Goal: Answer question/provide support

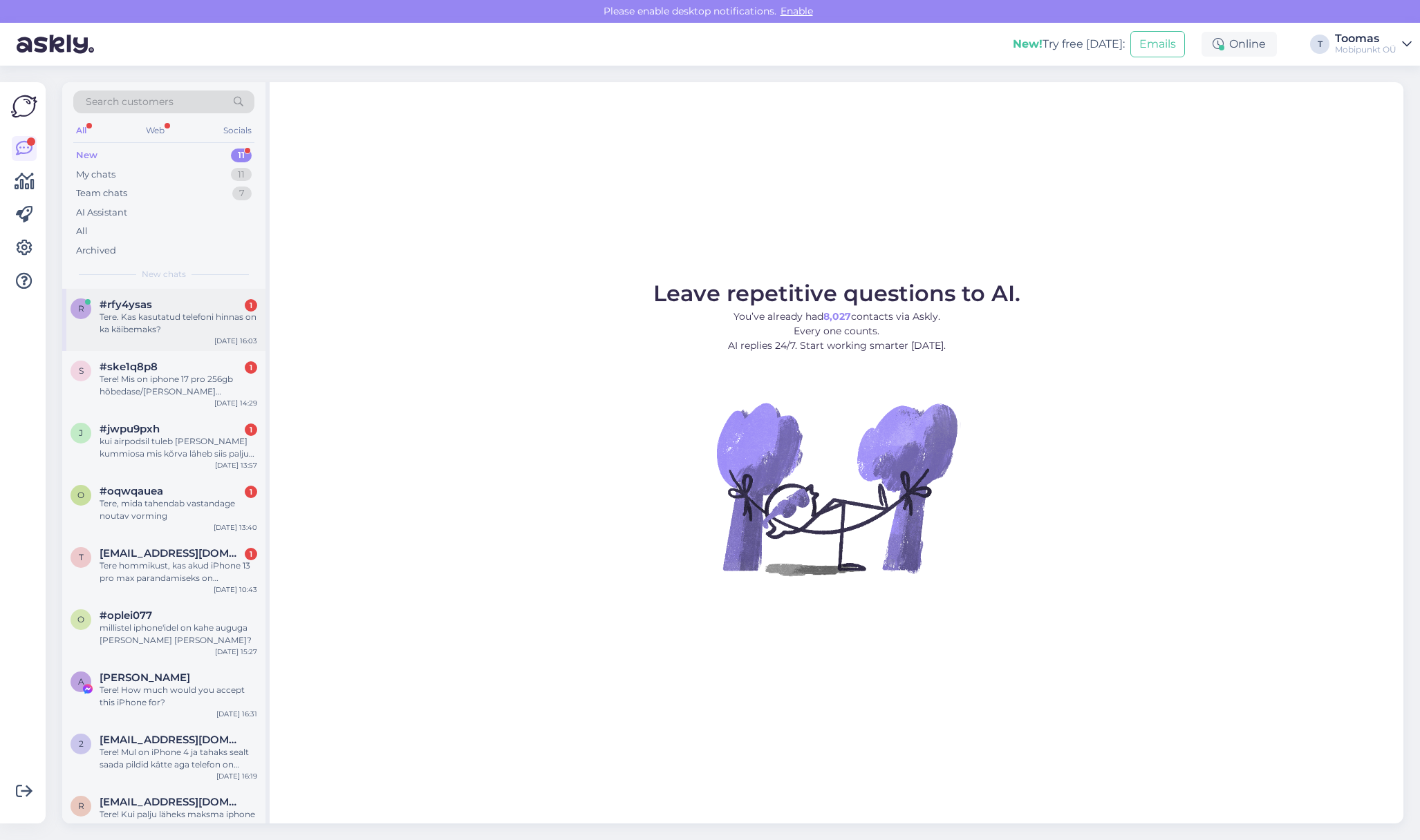
click at [152, 316] on div "Tere. Kas kasutatud telefoni hinnas on ka käibemaks?" at bounding box center [178, 323] width 158 height 25
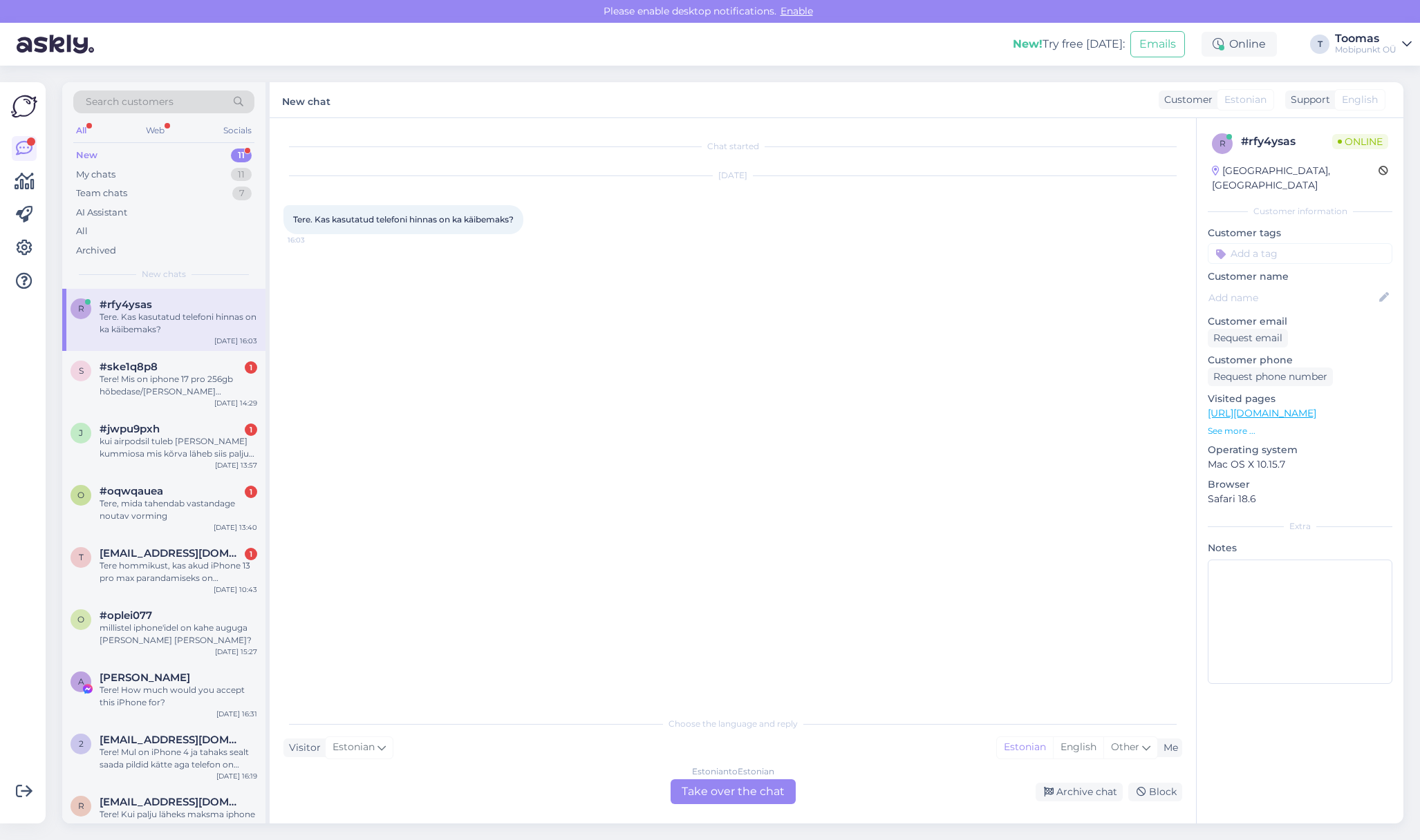
click at [752, 787] on div "Estonian to Estonian Take over the chat" at bounding box center [733, 792] width 125 height 25
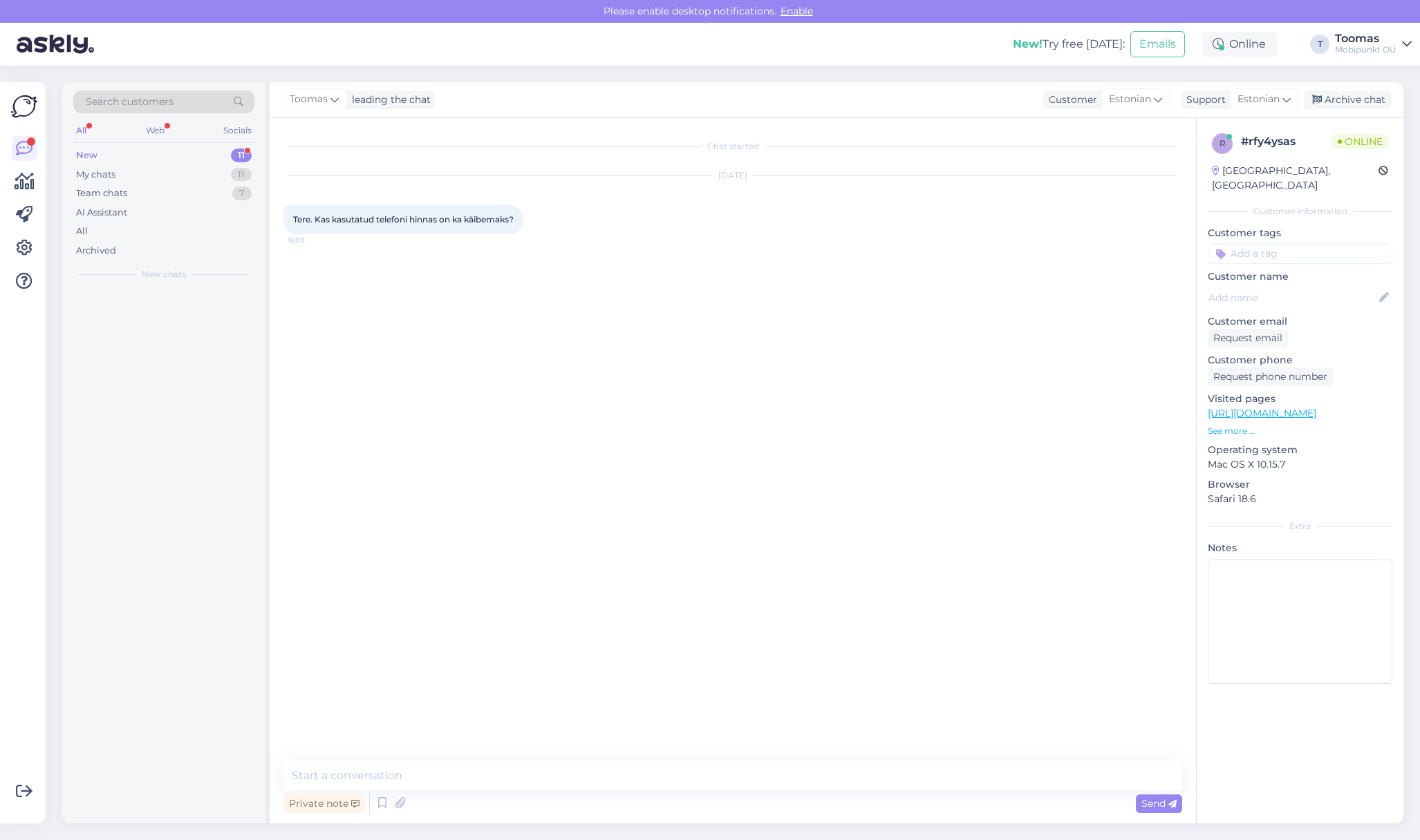
click at [745, 779] on textarea at bounding box center [733, 776] width 898 height 29
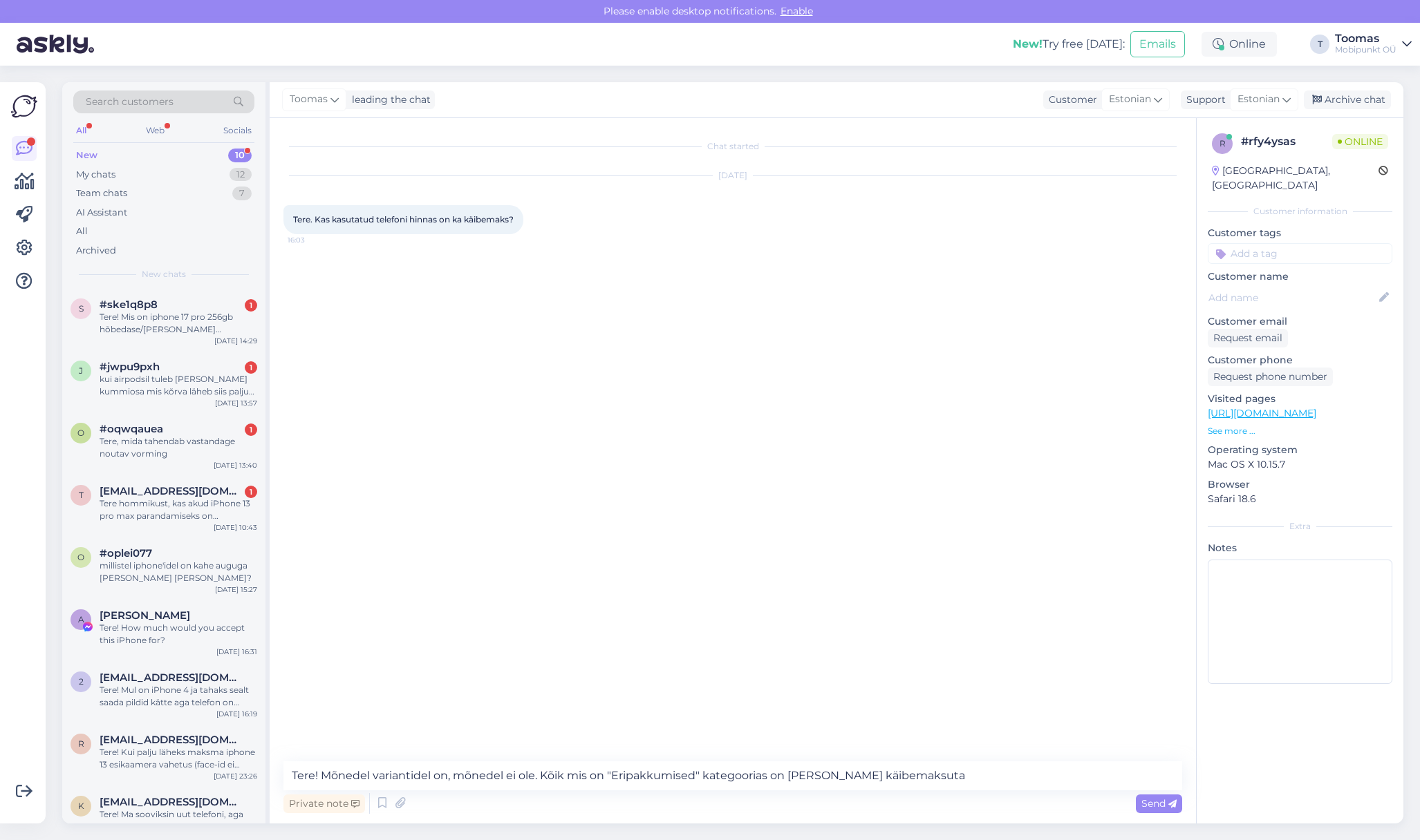
type textarea "Tere! Mõnedel variantidel on, mõnedel ei ole. Kõik mis on "Eripakkumised" kateg…"
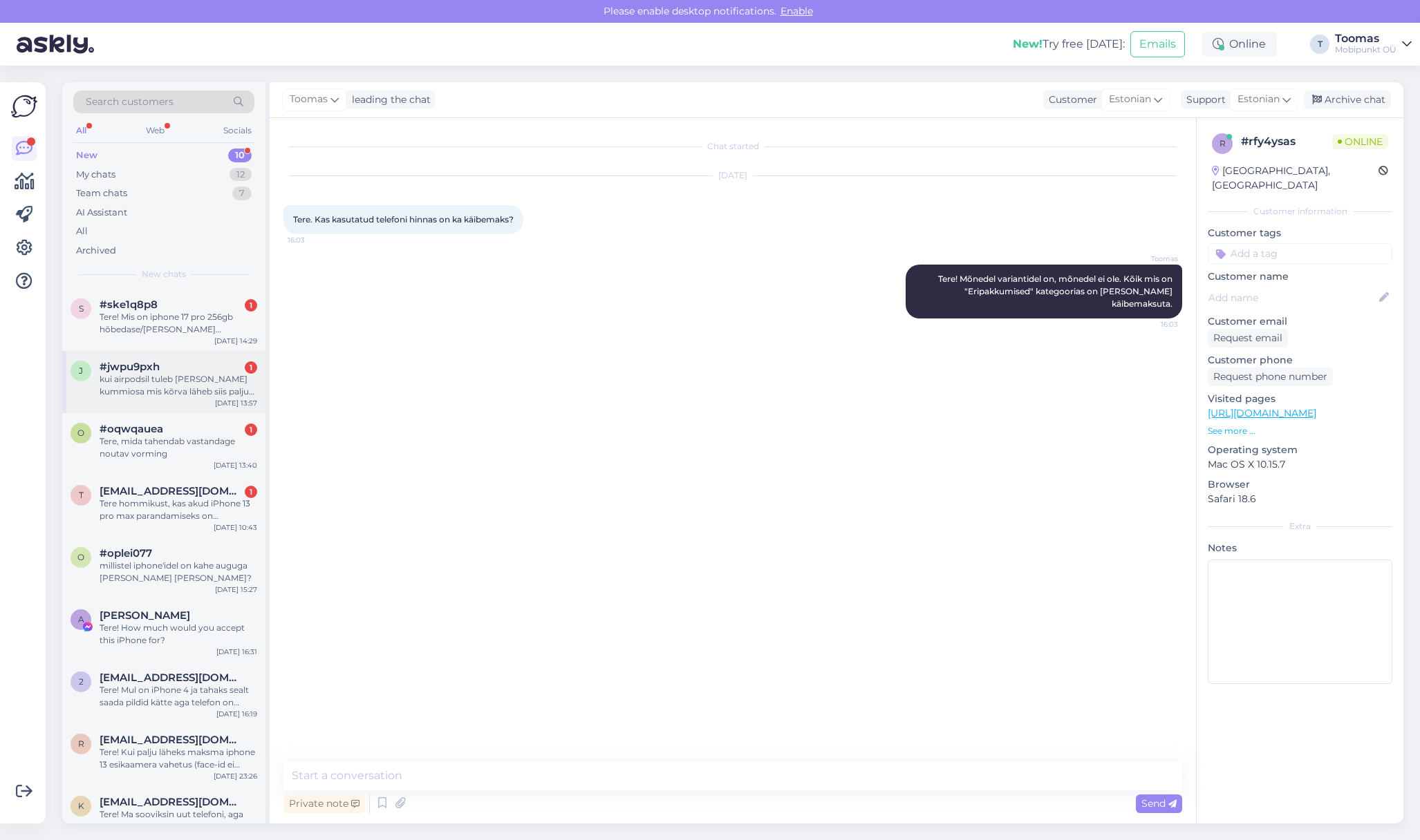
click at [181, 395] on div "kui airpodsil tuleb [PERSON_NAME] kummiosa mis kõrva läheb siis palju läheb mak…" at bounding box center [178, 385] width 158 height 25
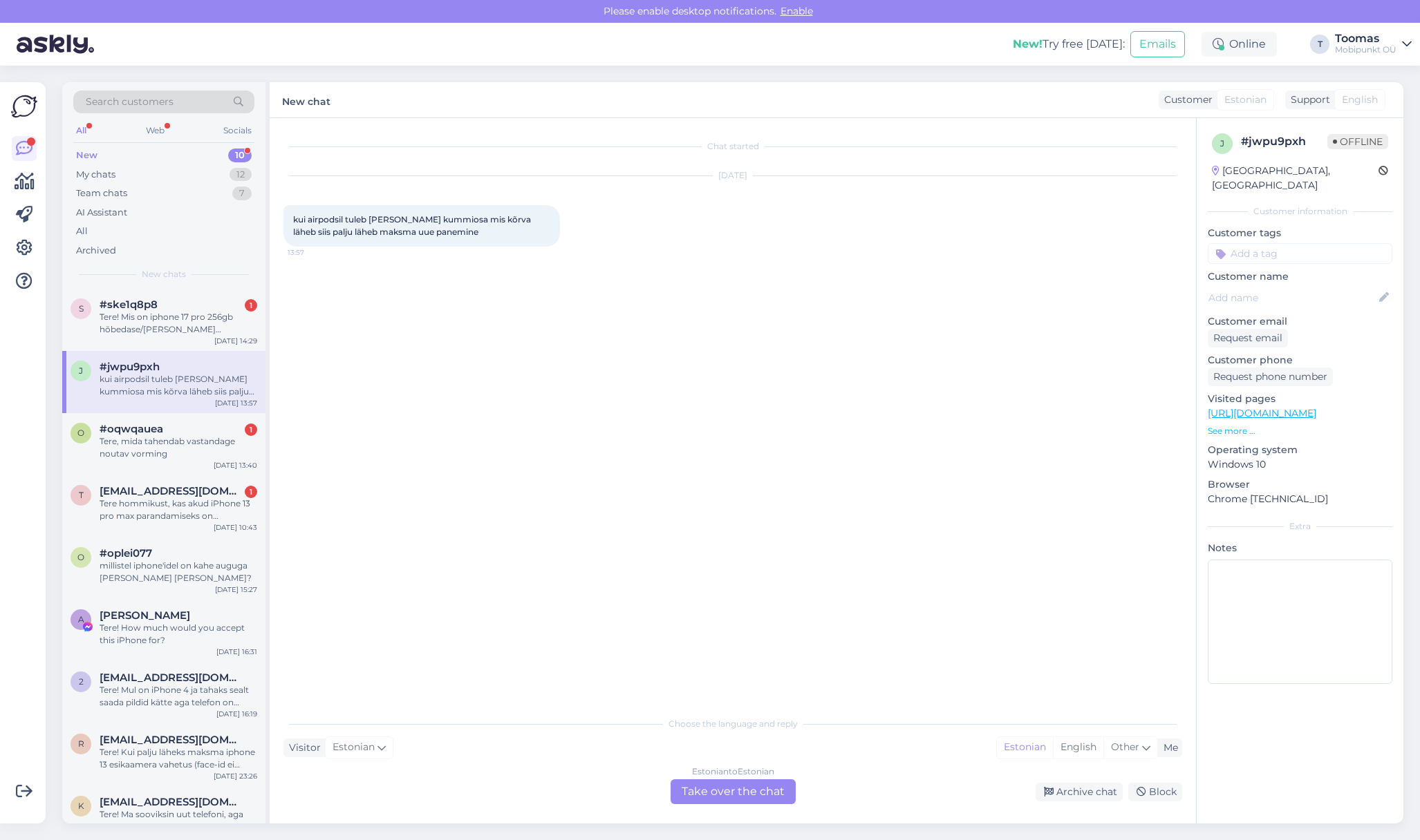
click at [729, 794] on div "Estonian to Estonian Take over the chat" at bounding box center [733, 792] width 125 height 25
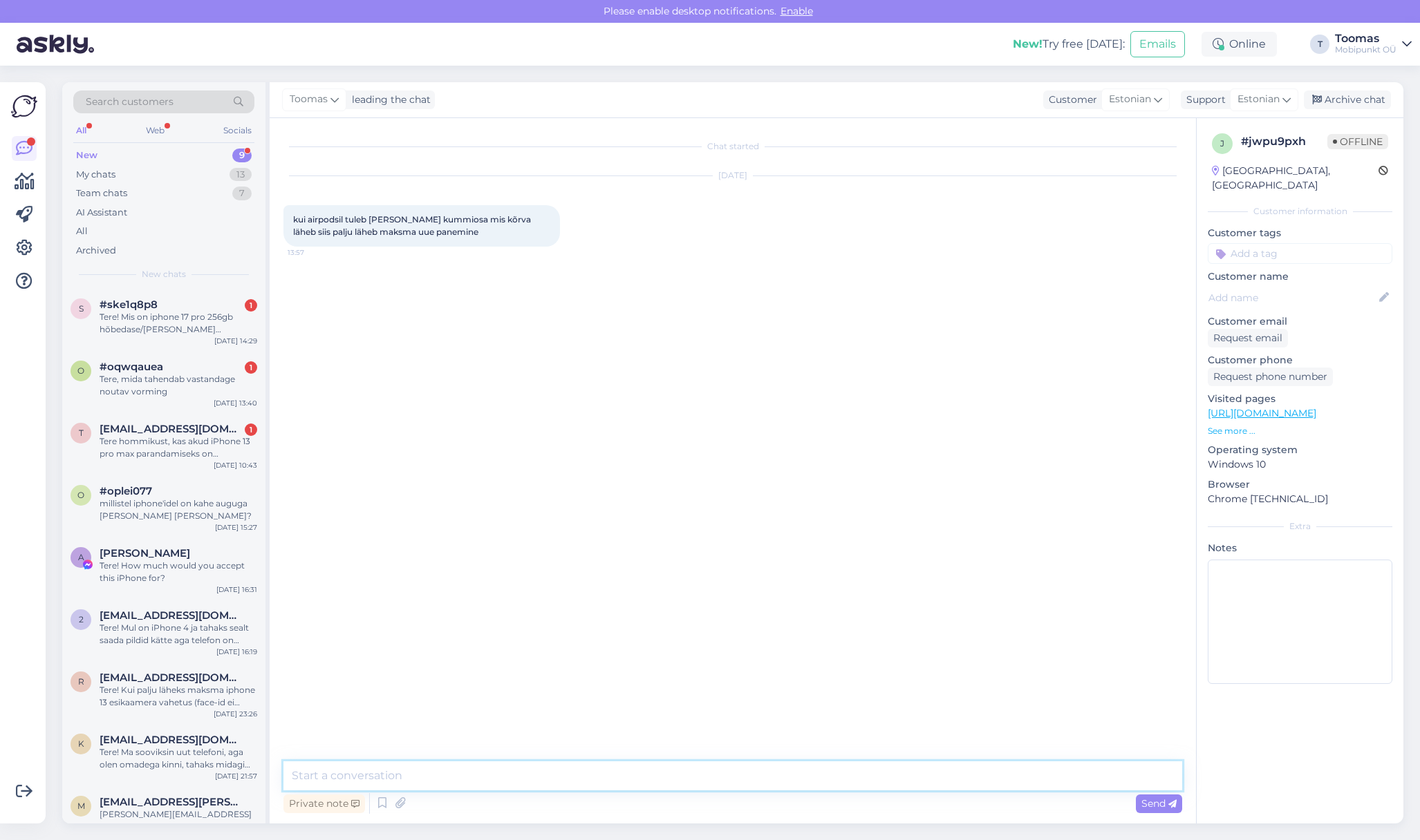
click at [738, 776] on textarea at bounding box center [733, 776] width 898 height 29
type textarea "Saame pakkuda uut komplekti hinnaga 10€"
click at [227, 411] on div "o #oqwqauea 1 Tere, mida tahendab vastandage noutav vorming [DATE] 13:40" at bounding box center [163, 382] width 203 height 62
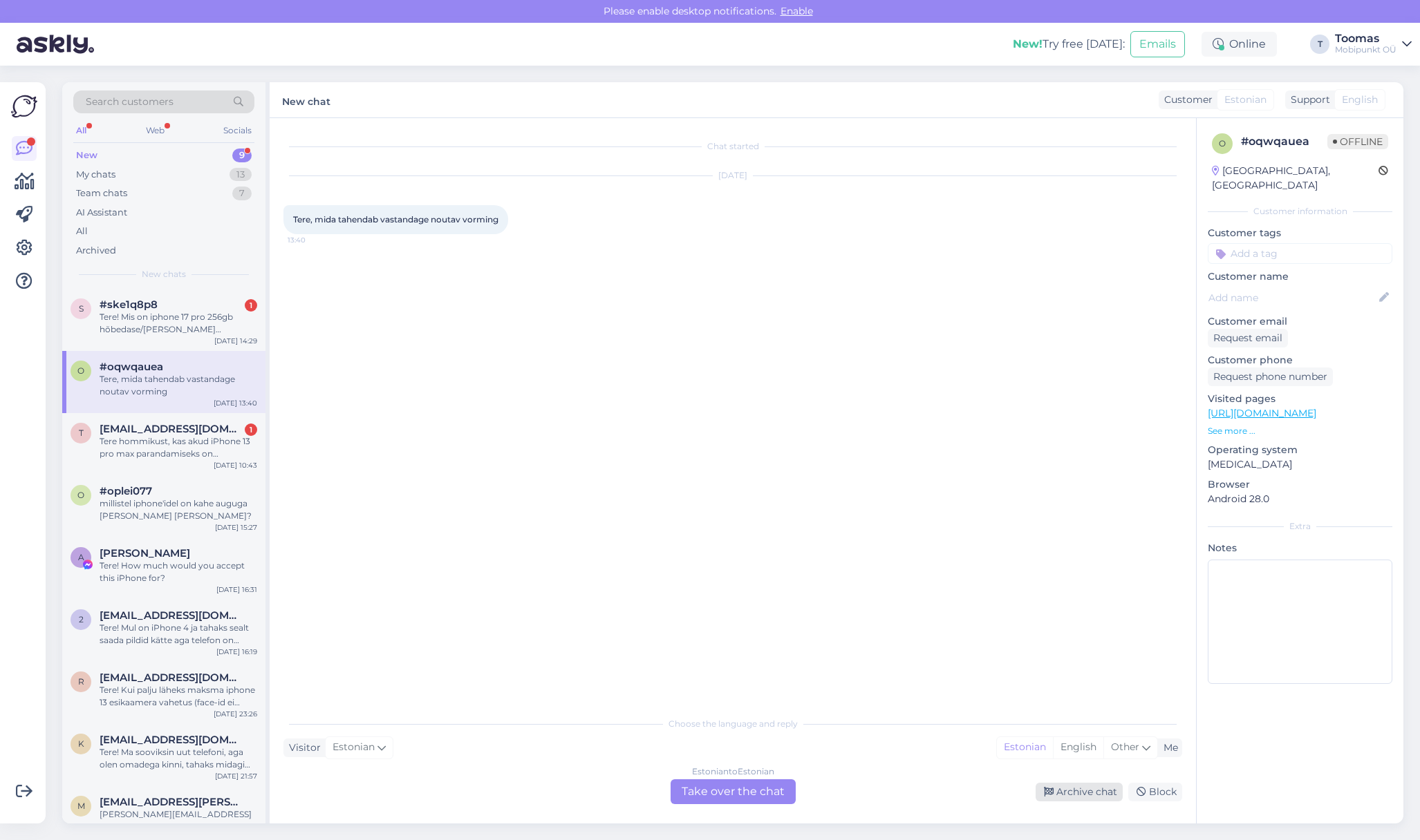
click at [1045, 794] on icon at bounding box center [1049, 792] width 9 height 9
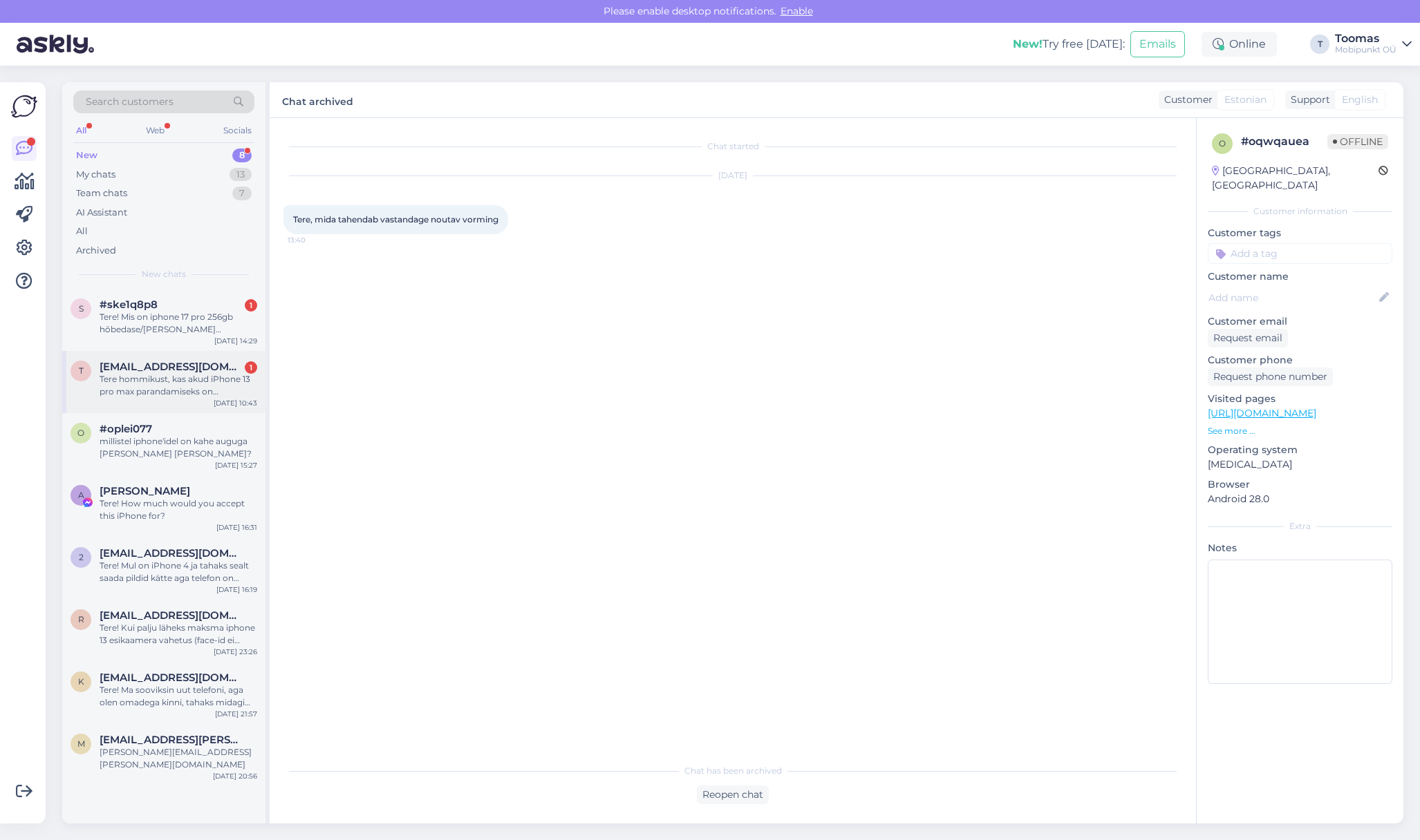
click at [176, 389] on div "Tere hommikust, kas akud iPhone 13 pro max parandamiseks on originaalsed?" at bounding box center [178, 385] width 158 height 25
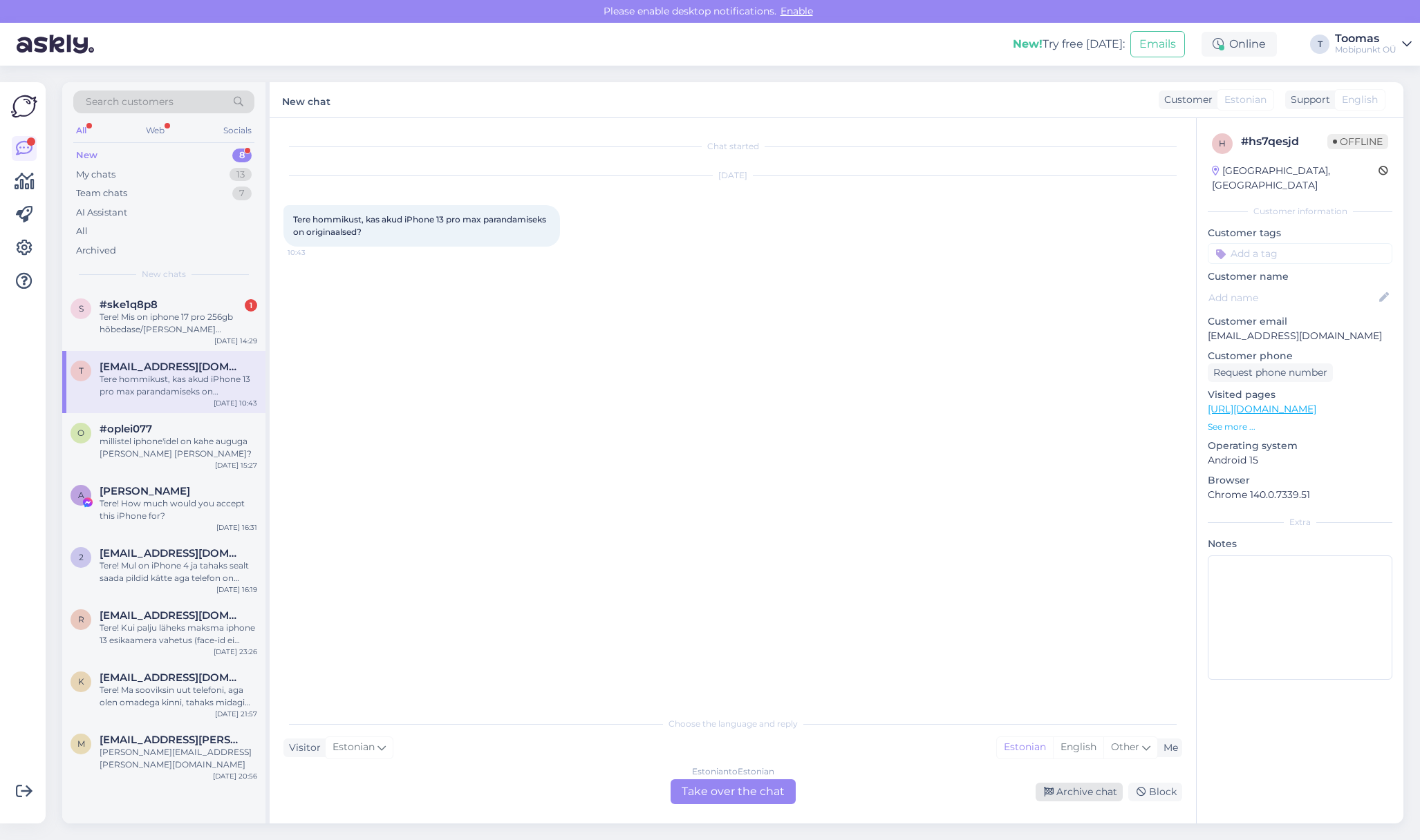
click at [1080, 787] on div "Archive chat" at bounding box center [1078, 792] width 87 height 19
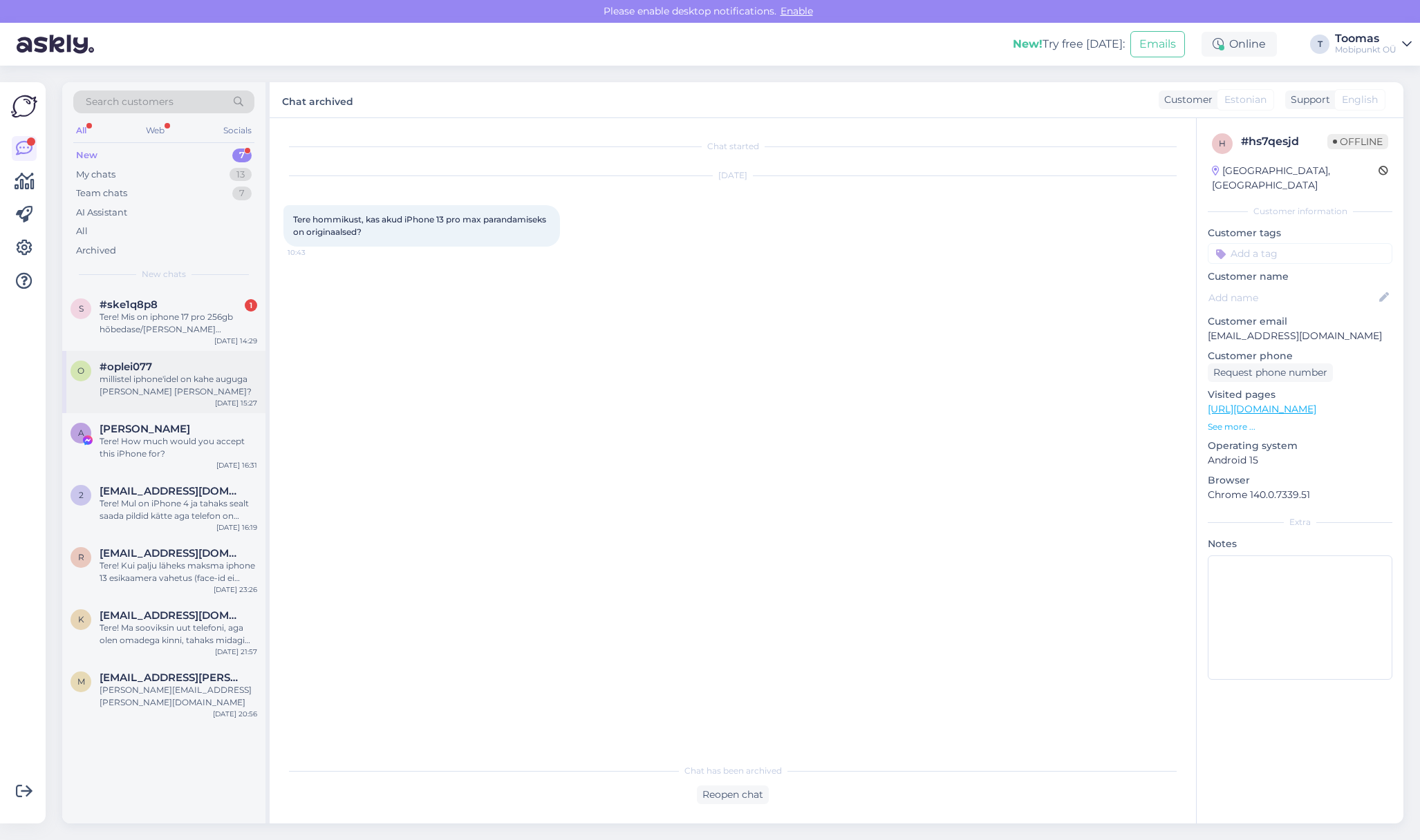
click at [198, 395] on div "millistel iphone'idel on kahe auguga [PERSON_NAME] [PERSON_NAME]?" at bounding box center [178, 385] width 158 height 25
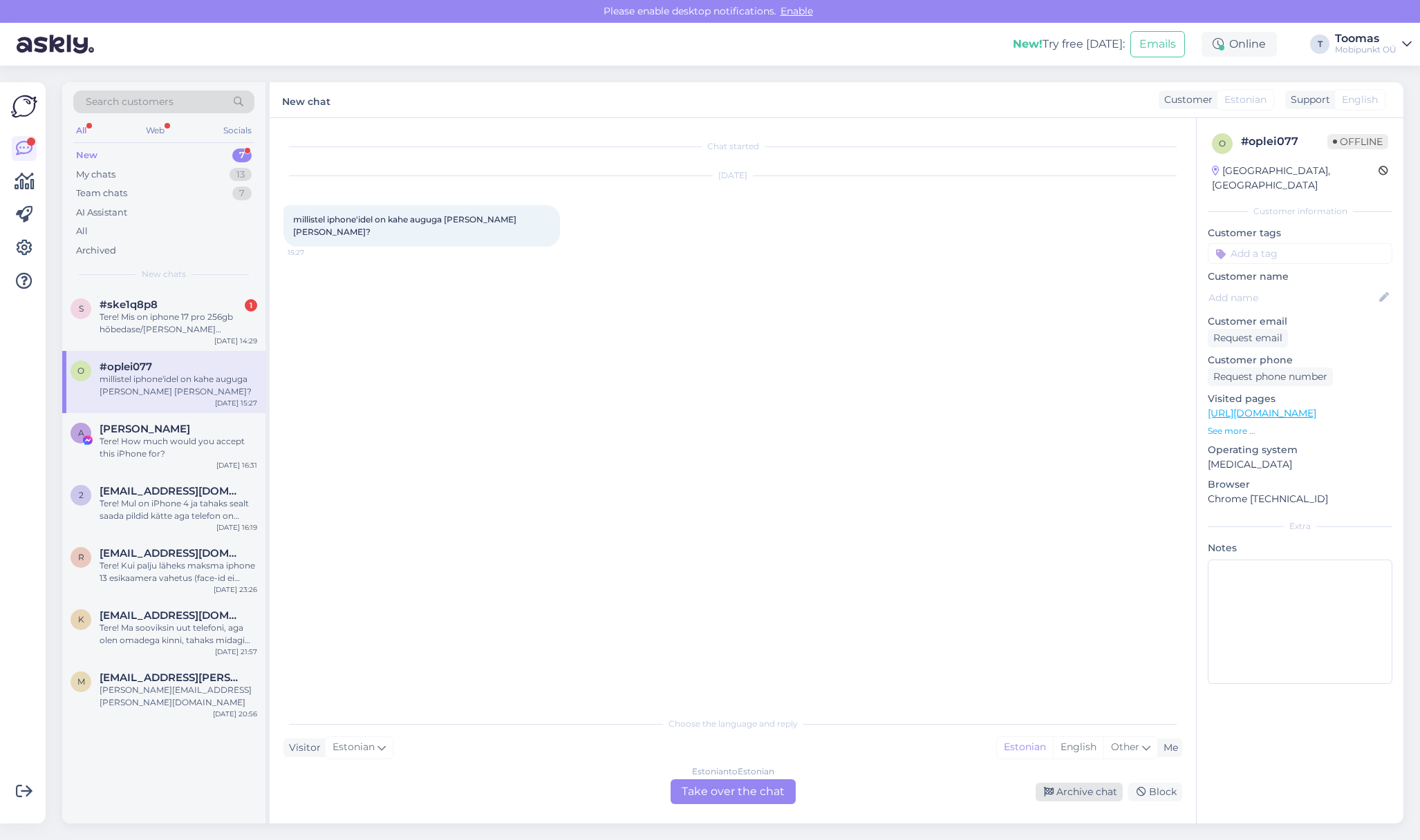
click at [1089, 798] on div "Archive chat" at bounding box center [1078, 792] width 87 height 19
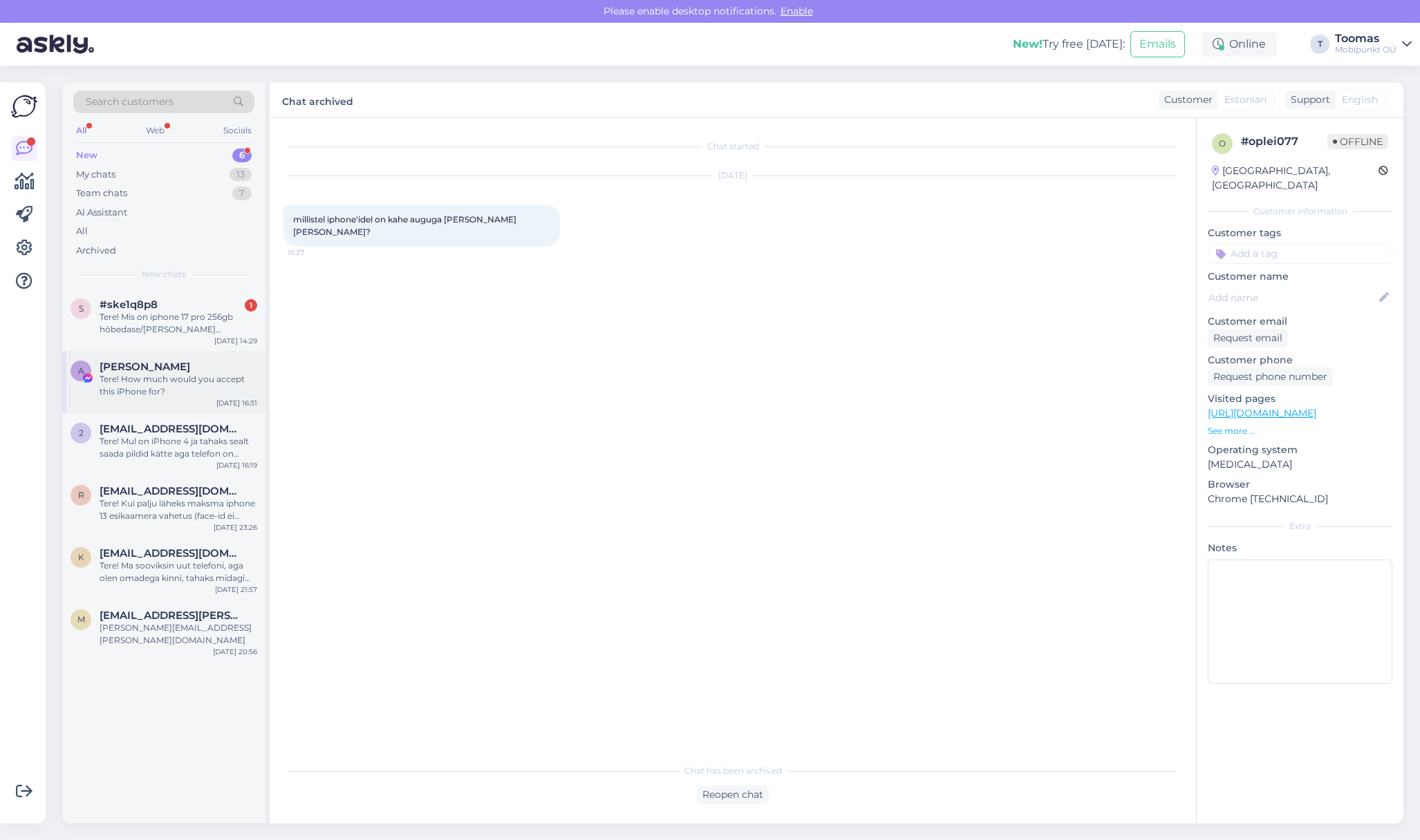
click at [174, 385] on div "Tere! How much would you accept this iPhone for?" at bounding box center [178, 385] width 158 height 25
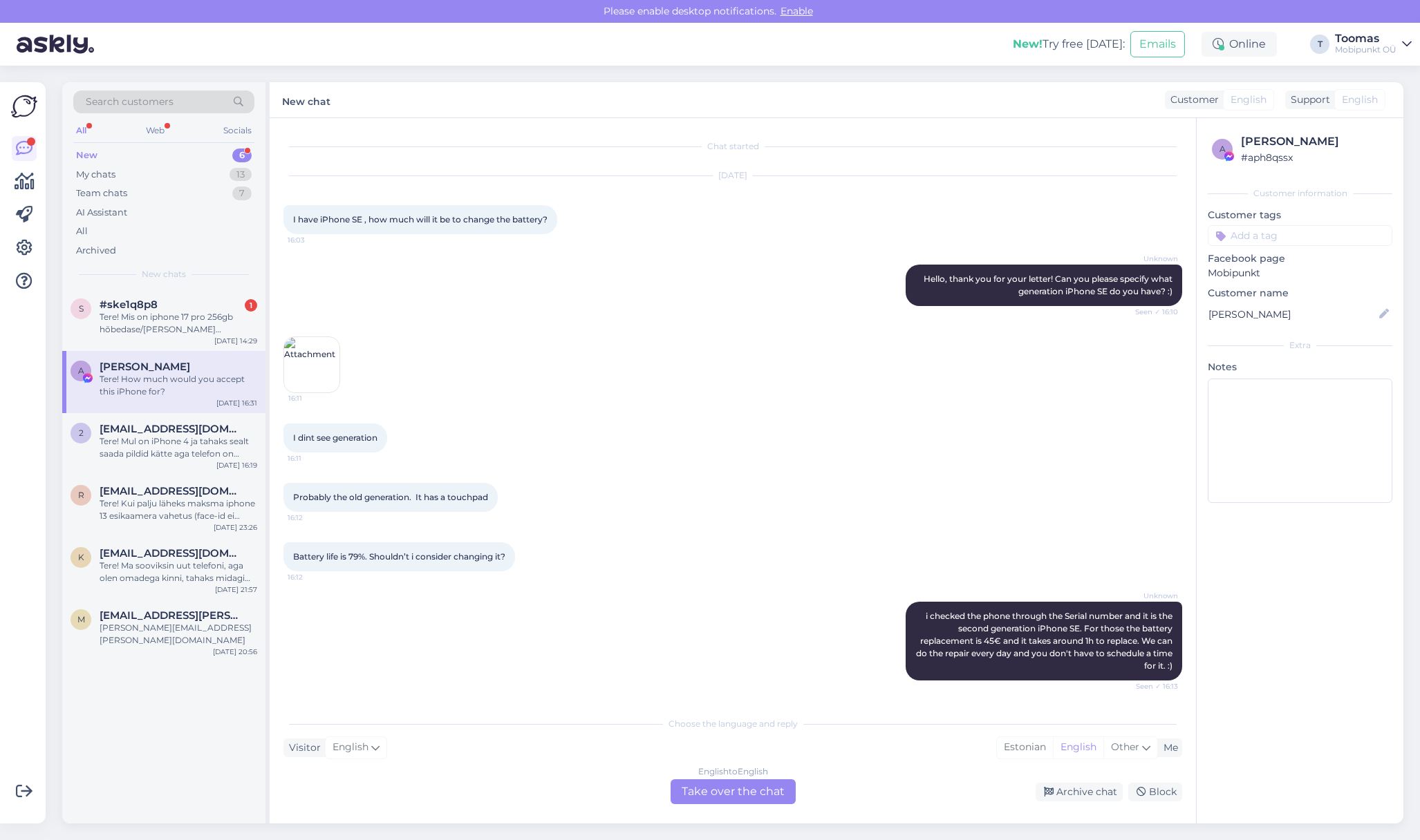
scroll to position [274, 0]
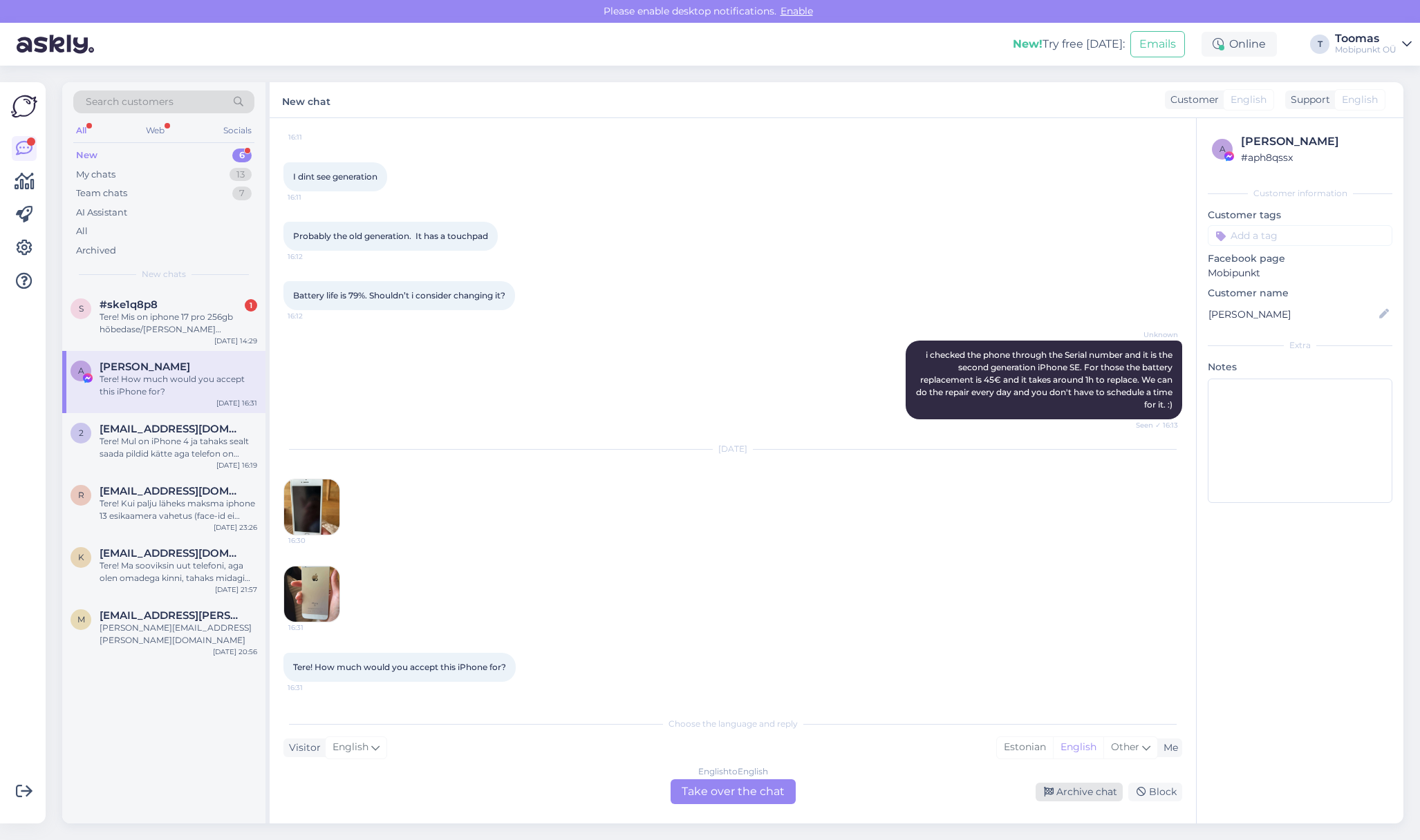
click at [1099, 795] on div "Archive chat" at bounding box center [1078, 792] width 87 height 19
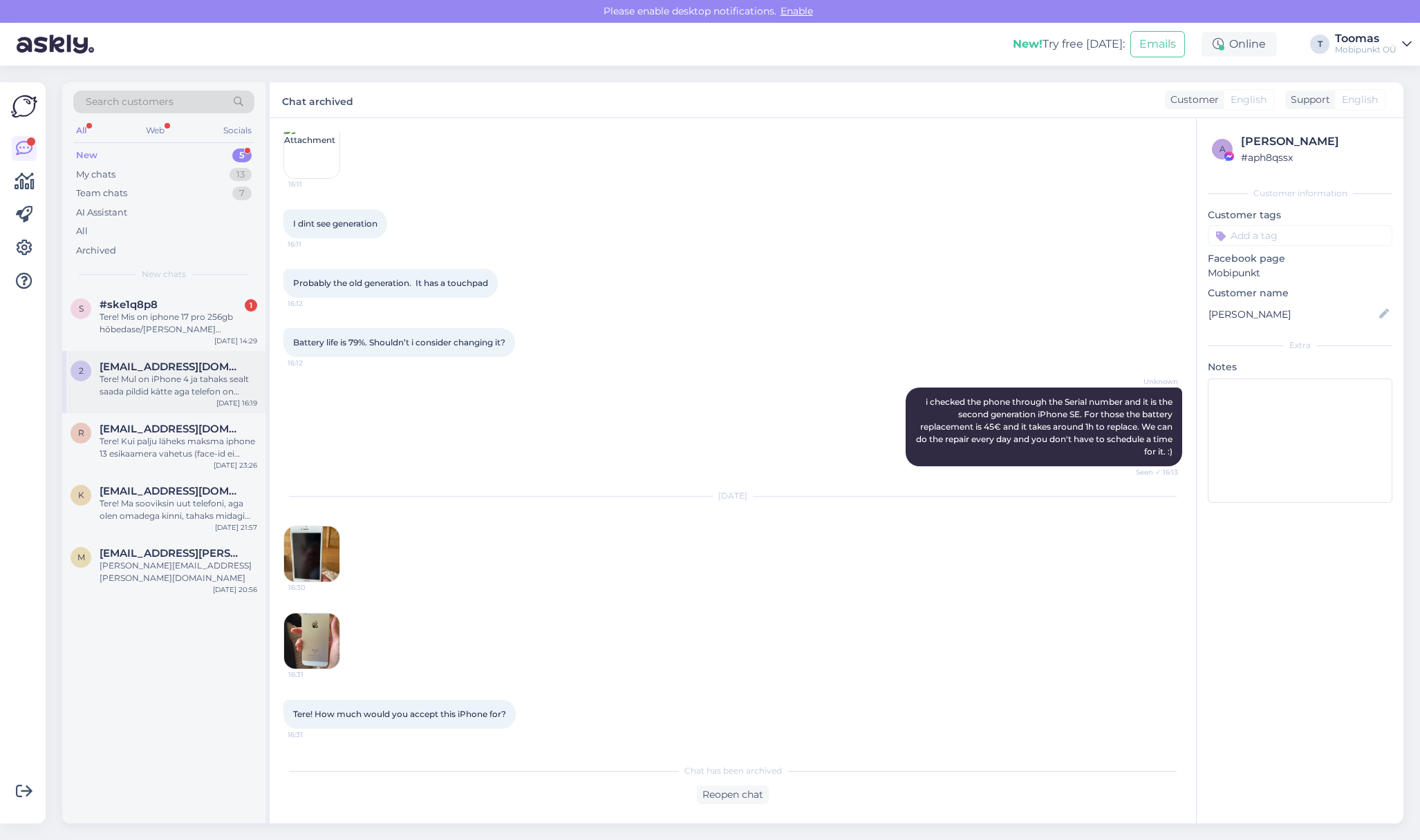
click at [187, 367] on span "[EMAIL_ADDRESS][DOMAIN_NAME]" at bounding box center [171, 367] width 144 height 13
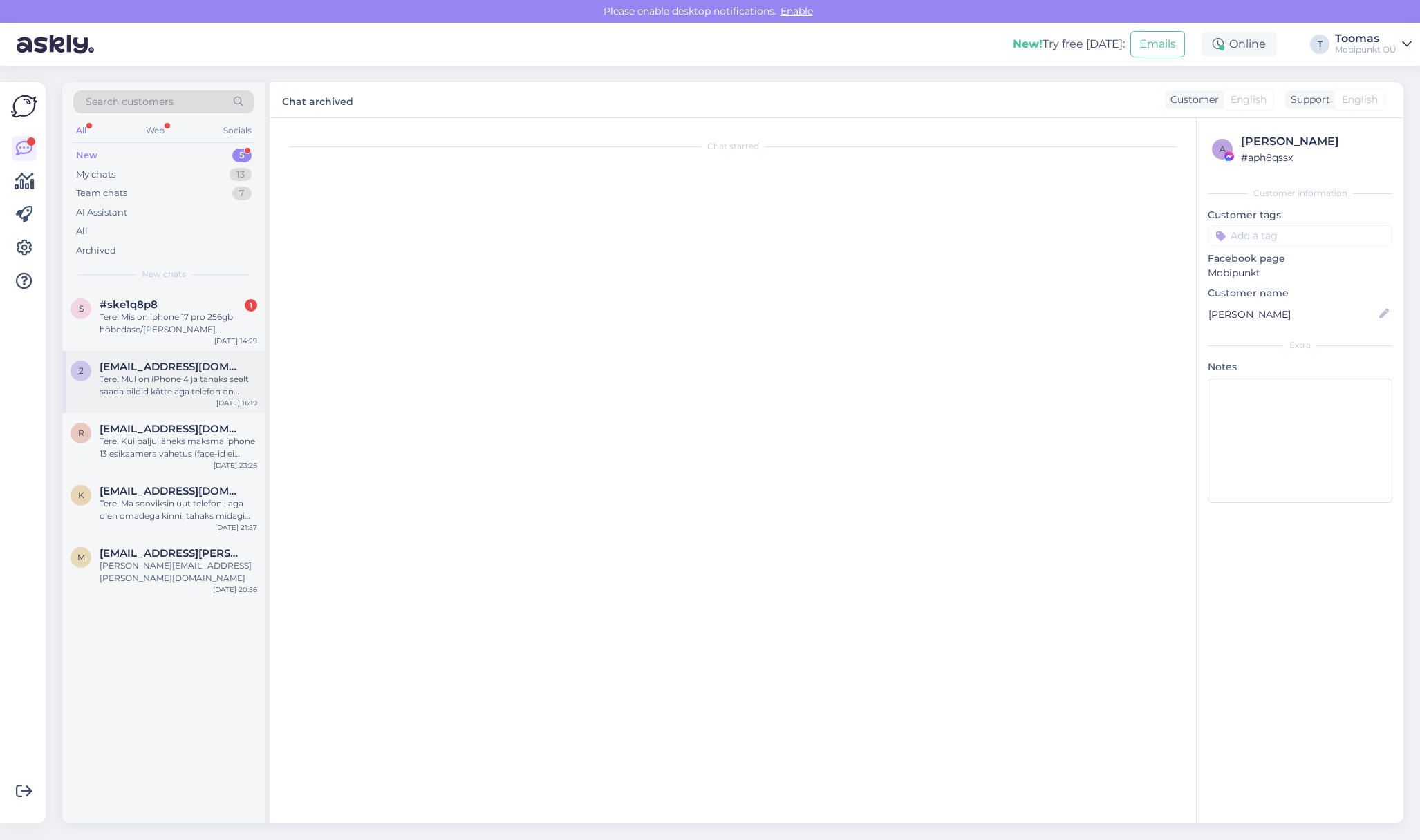
scroll to position [0, 0]
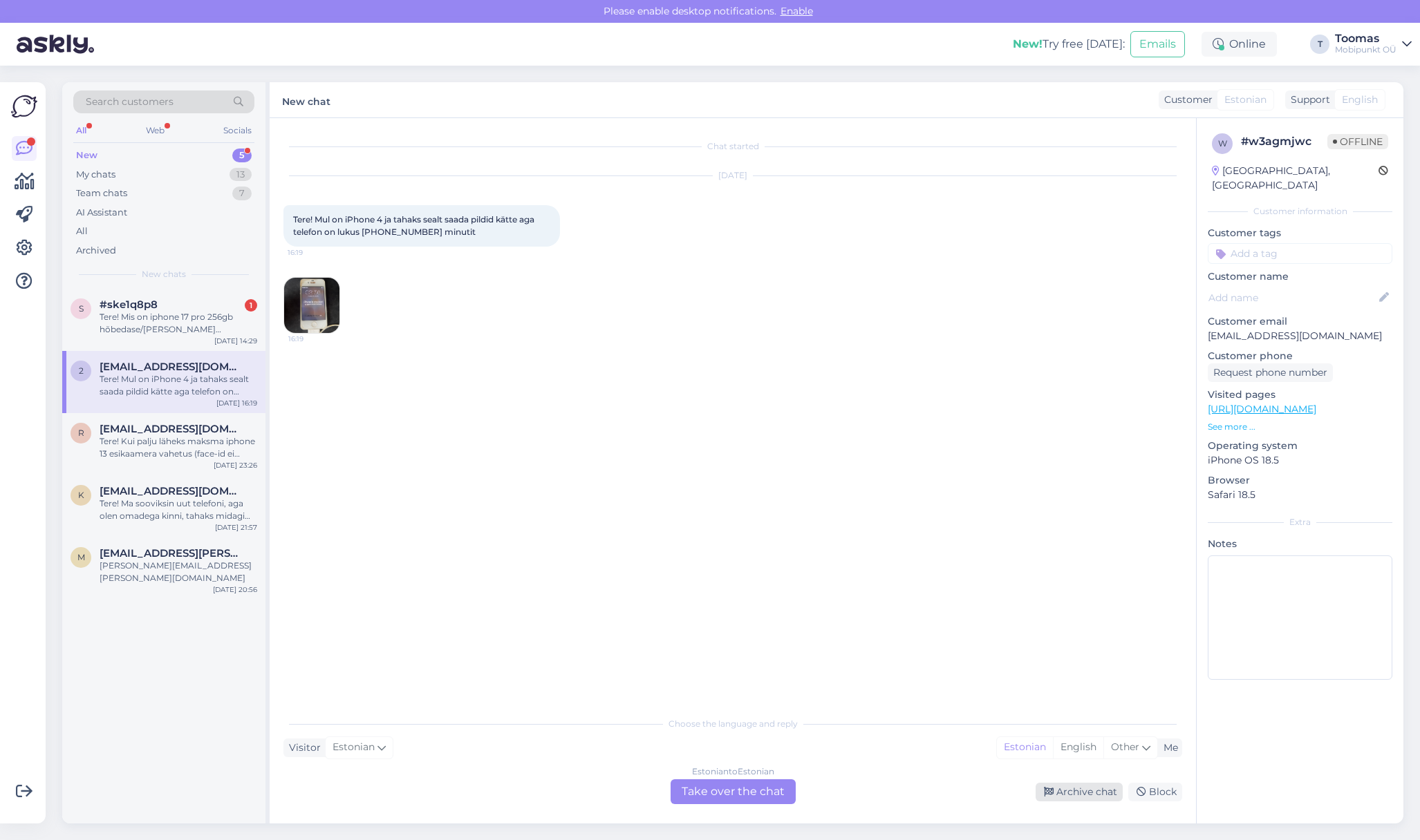
click at [1072, 795] on div "Archive chat" at bounding box center [1078, 792] width 87 height 19
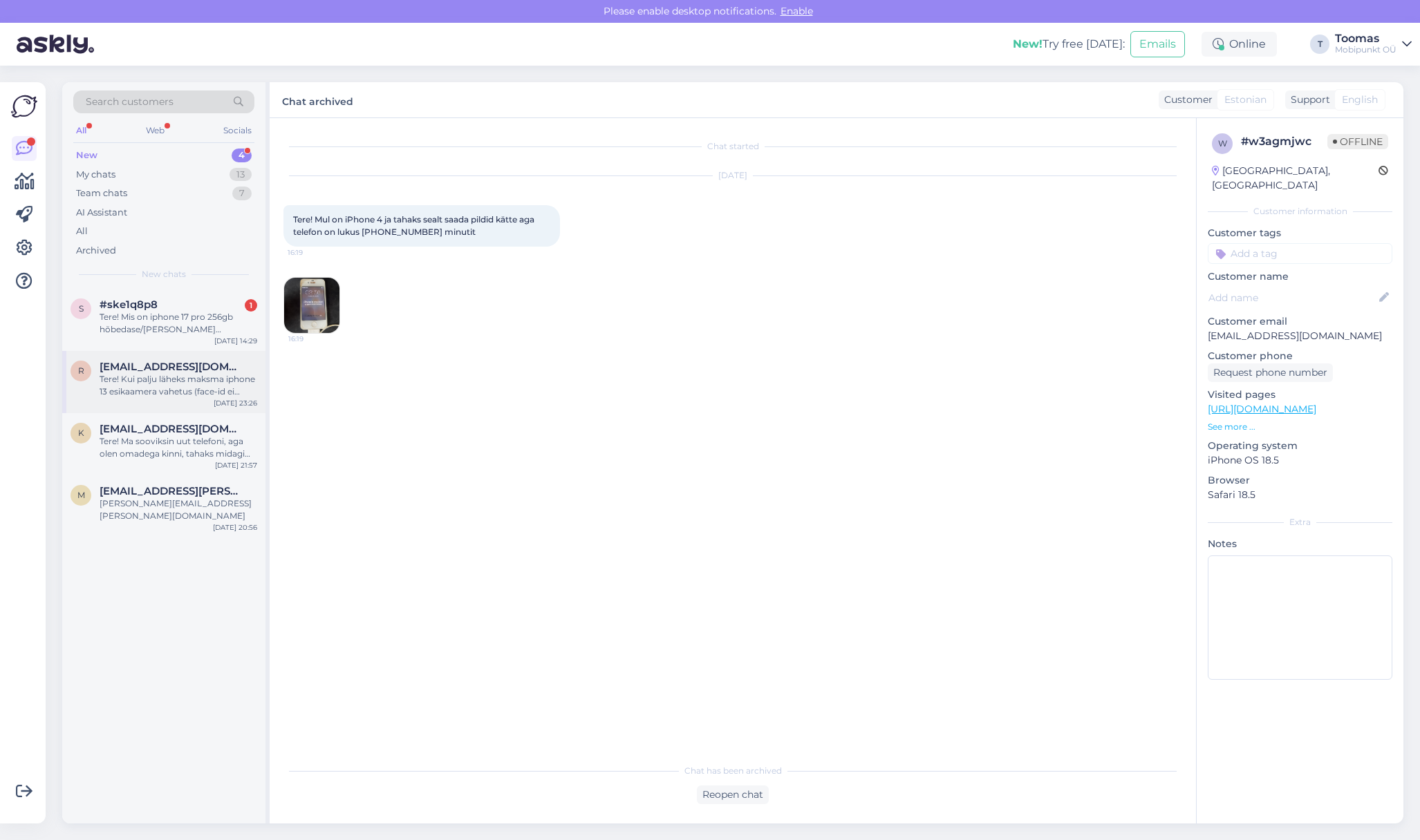
click at [188, 410] on div "R [EMAIL_ADDRESS][DOMAIN_NAME] Tere! Kui palju läheks maksma iphone 13 esikaame…" at bounding box center [163, 382] width 203 height 62
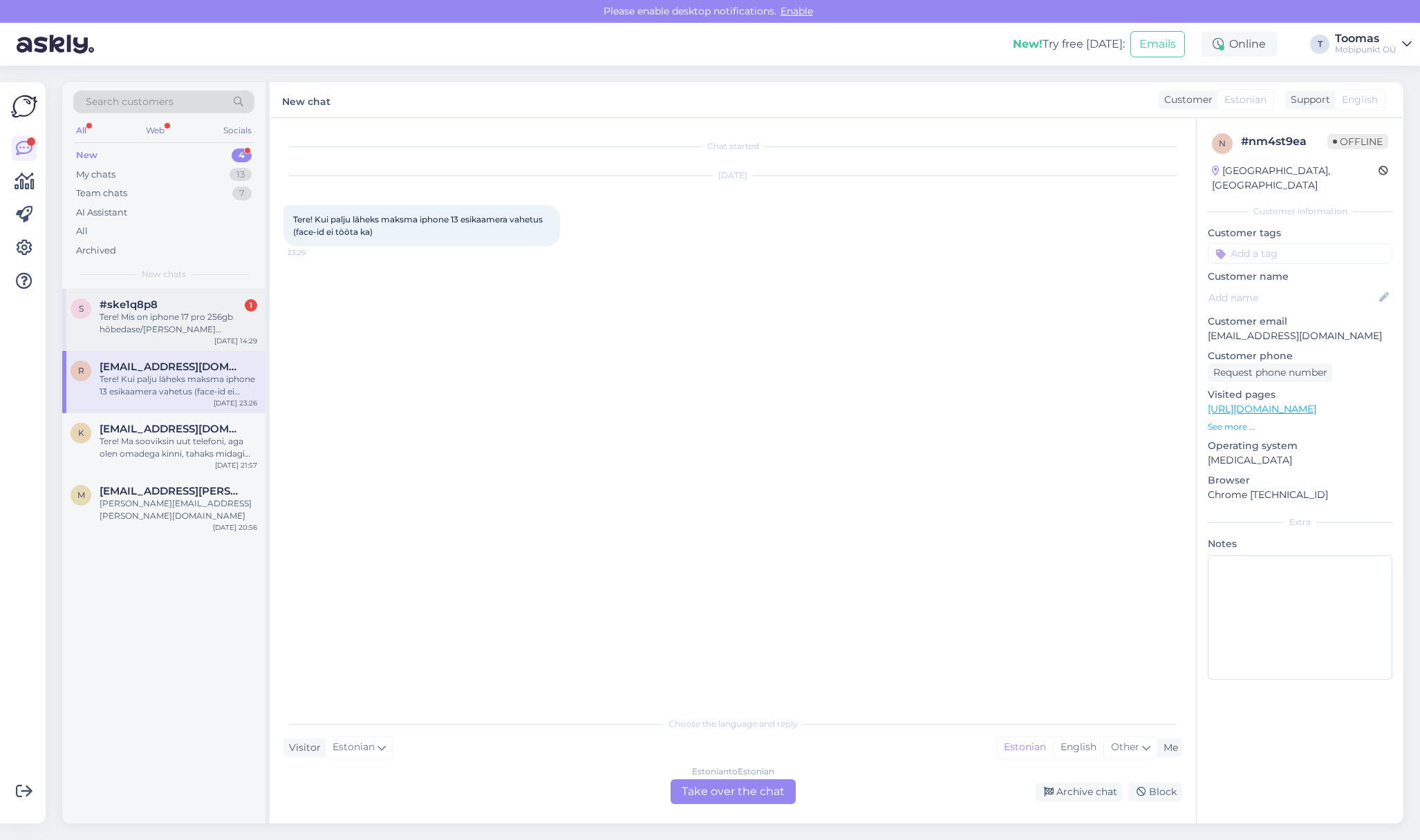
click at [208, 323] on div "Tere! Mis on iphone 17 pro 256gb hõbedase/[PERSON_NAME] prognoositav tarneaeg? …" at bounding box center [178, 323] width 158 height 25
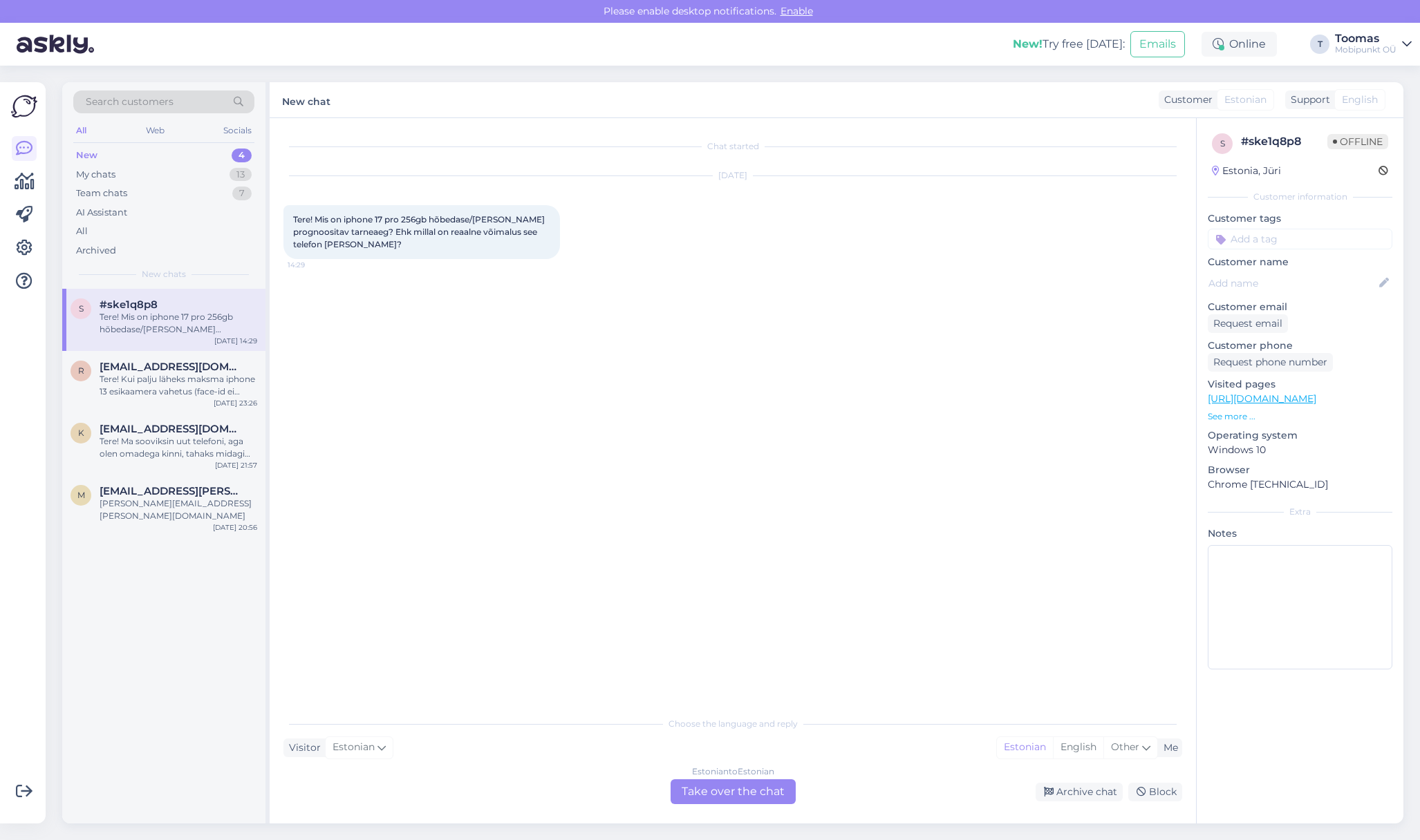
click at [729, 787] on div "Estonian to Estonian Take over the chat" at bounding box center [733, 792] width 125 height 25
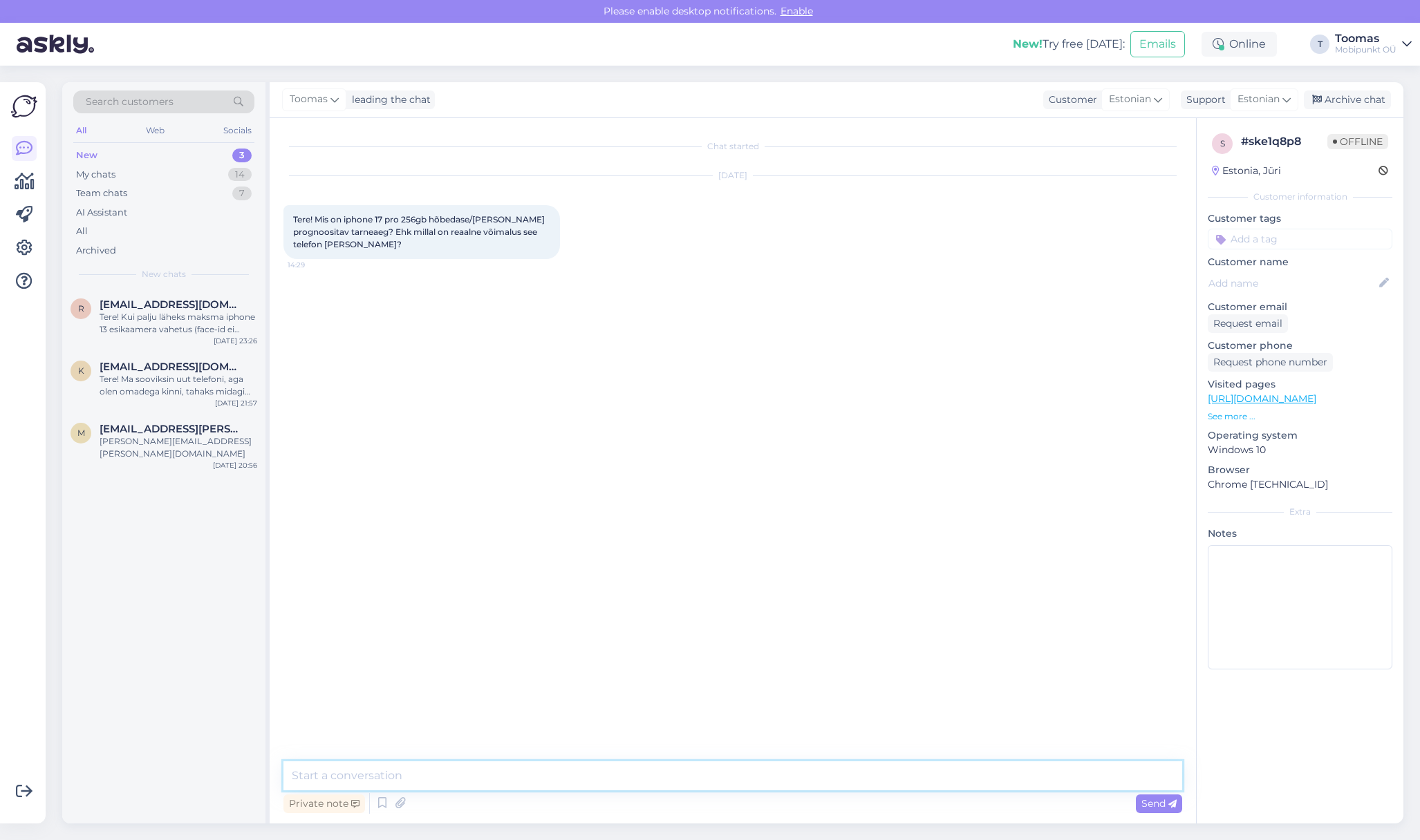
click at [729, 787] on textarea at bounding box center [733, 776] width 898 height 29
type textarea "Tere. Kahjuks ei ole võimalik momendil kindlat tarneaega lubada. Tõenäoliselt […"
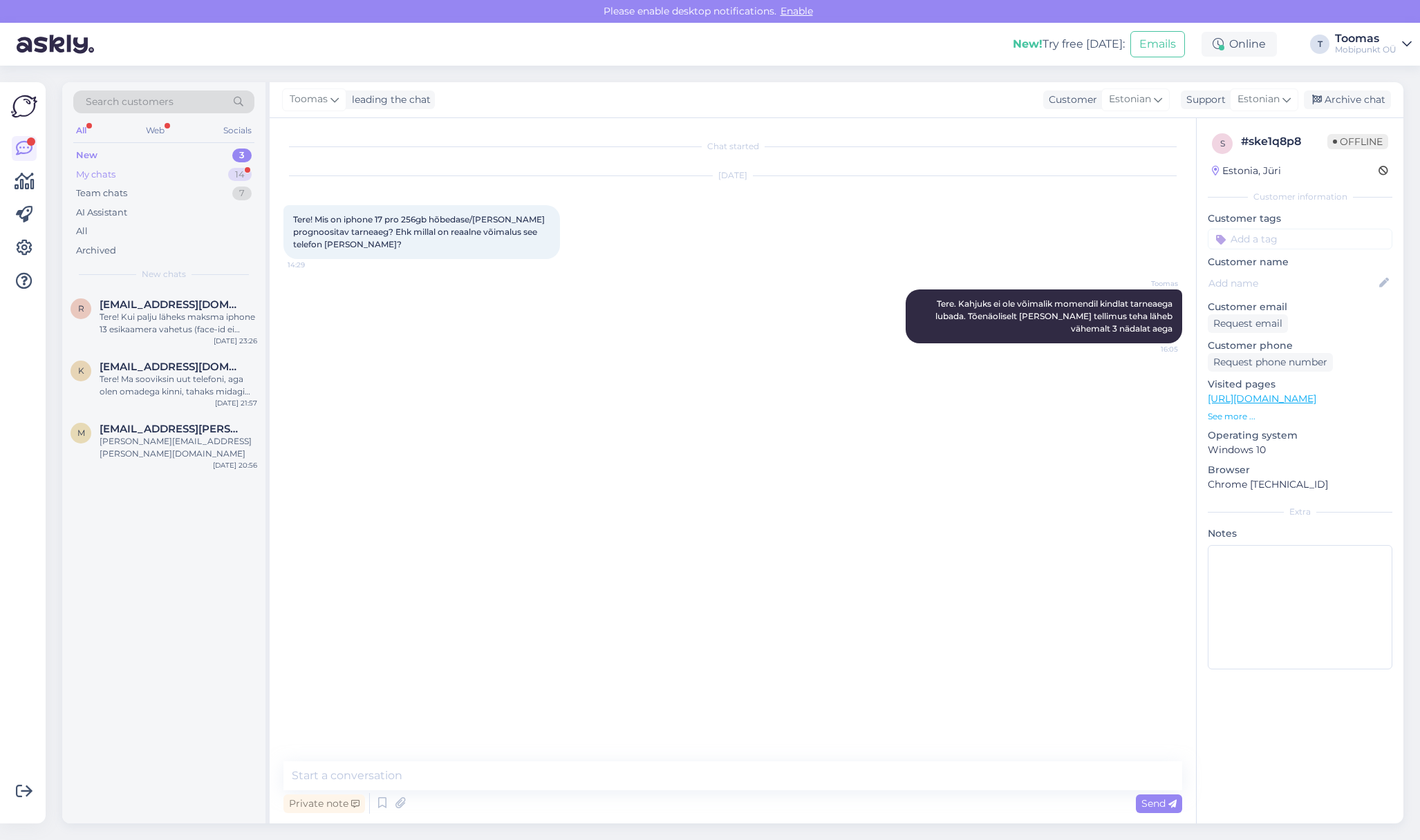
click at [141, 177] on div "My chats 14" at bounding box center [163, 174] width 181 height 20
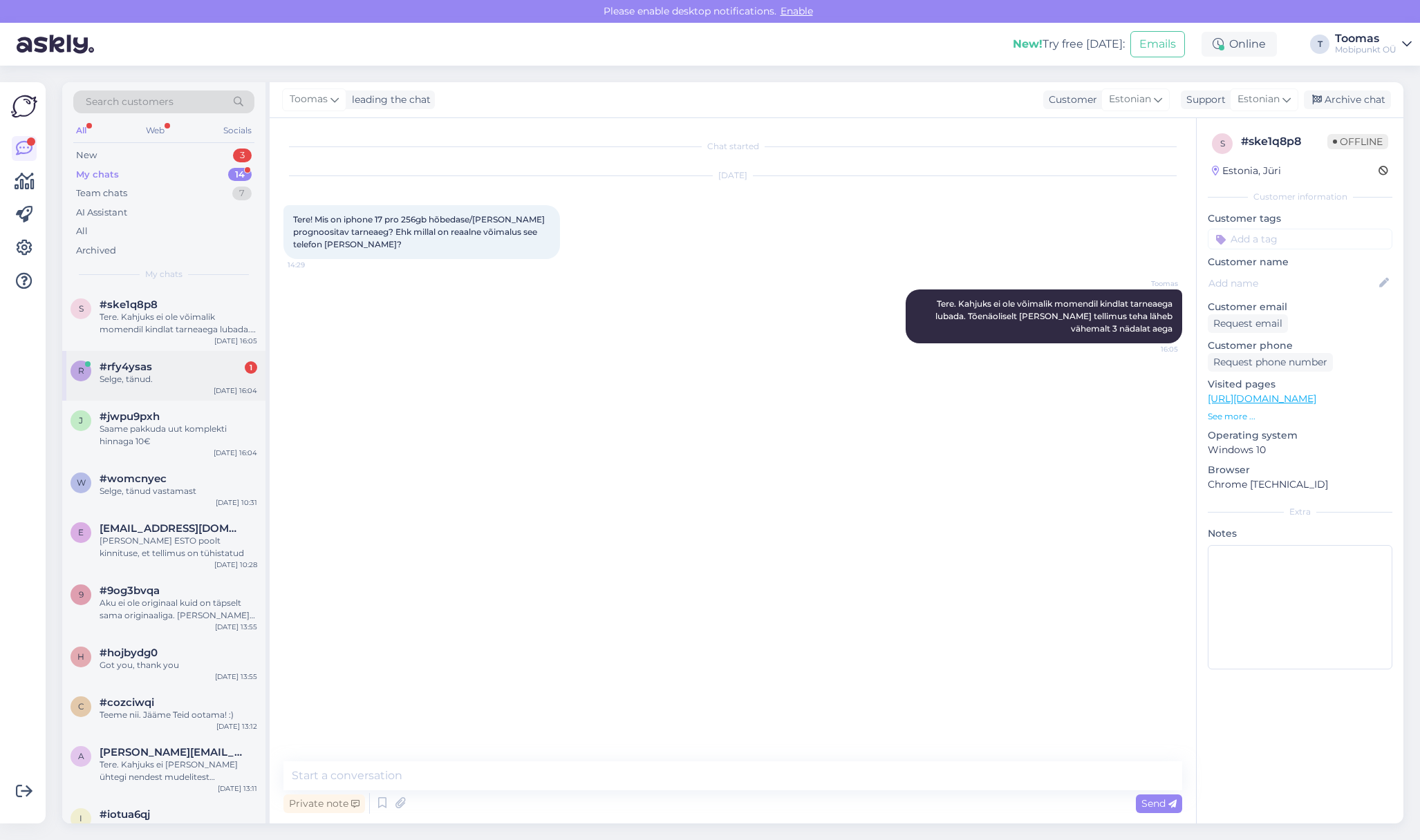
click at [180, 393] on div "r #rfy4ysas 1 Selge, tänud. [DATE] 16:04" at bounding box center [163, 375] width 203 height 49
